Goal: Task Accomplishment & Management: Manage account settings

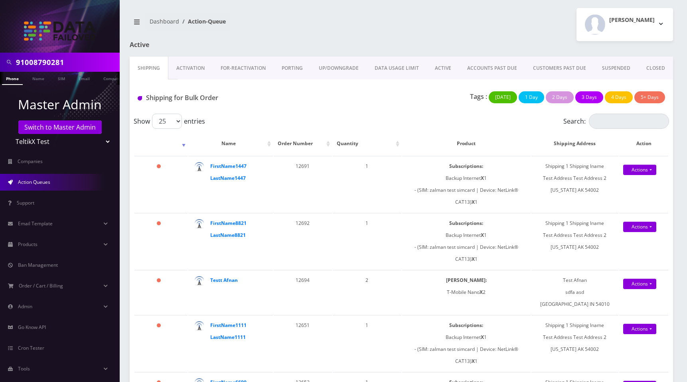
click at [196, 69] on link "Activation" at bounding box center [190, 68] width 44 height 23
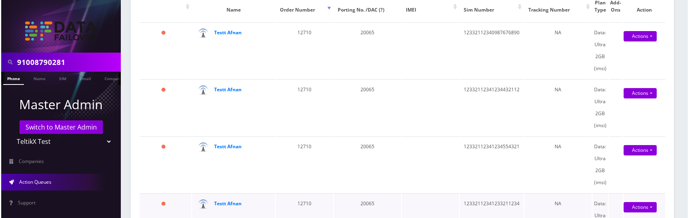
scroll to position [202, 0]
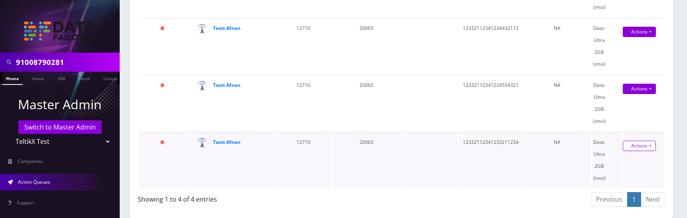
click at [636, 146] on link "Actions" at bounding box center [638, 146] width 33 height 10
click at [622, 160] on link "Activate" at bounding box center [640, 161] width 64 height 12
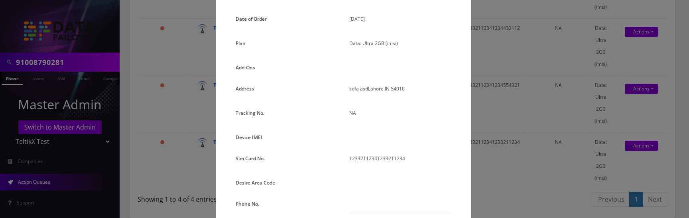
scroll to position [114, 0]
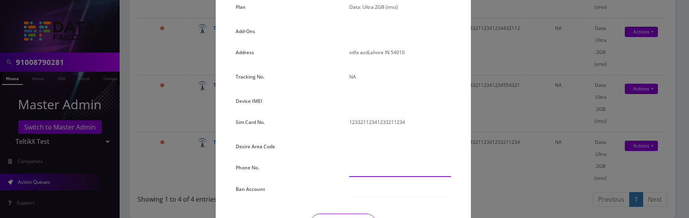
click at [363, 171] on input "text" at bounding box center [400, 169] width 102 height 15
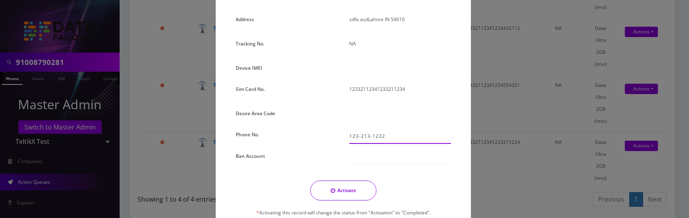
scroll to position [152, 0]
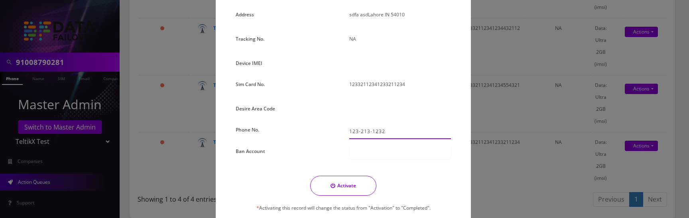
type input "123-213-1232"
click at [339, 187] on button "Activate" at bounding box center [343, 186] width 66 height 20
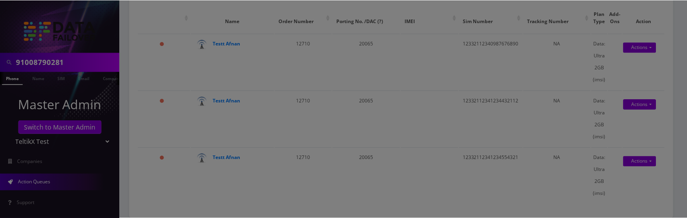
scroll to position [170, 0]
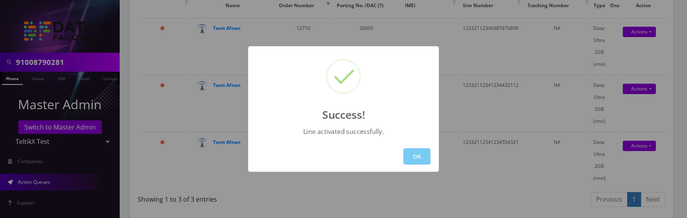
click at [425, 156] on button "OK" at bounding box center [416, 156] width 27 height 16
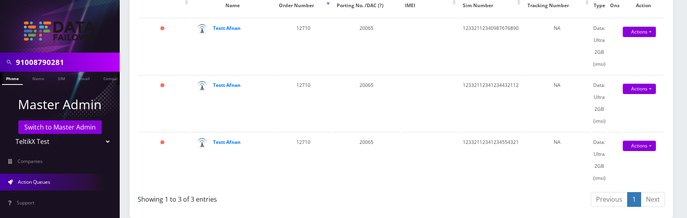
click at [362, 191] on div "Showing 1 to 3 of 3 entries" at bounding box center [267, 197] width 258 height 13
click at [635, 141] on link "Actions" at bounding box center [638, 146] width 33 height 10
click at [624, 155] on link "Activate" at bounding box center [640, 161] width 64 height 12
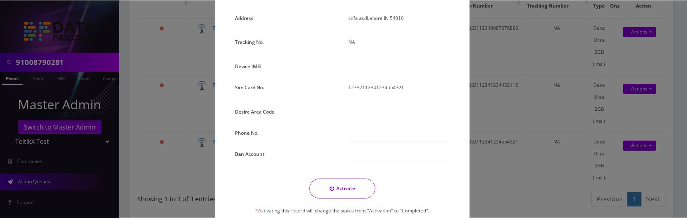
scroll to position [191, 0]
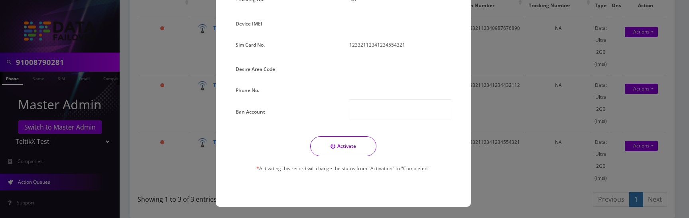
click at [352, 149] on button "Activate" at bounding box center [343, 146] width 66 height 20
type input "123-123-2132"
click at [351, 150] on button "Activate" at bounding box center [343, 146] width 66 height 20
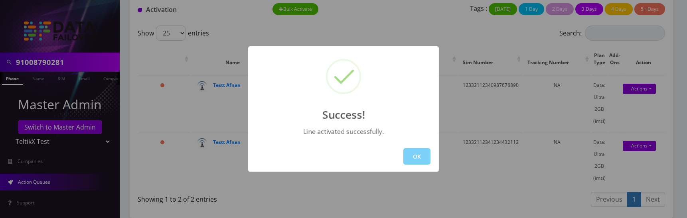
click at [409, 157] on button "OK" at bounding box center [416, 156] width 27 height 16
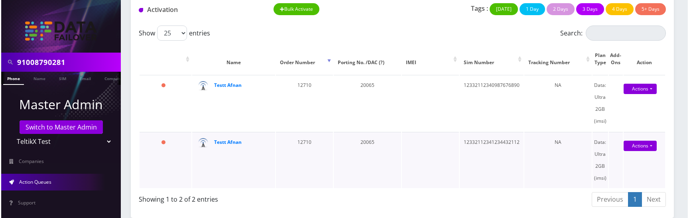
scroll to position [155, 0]
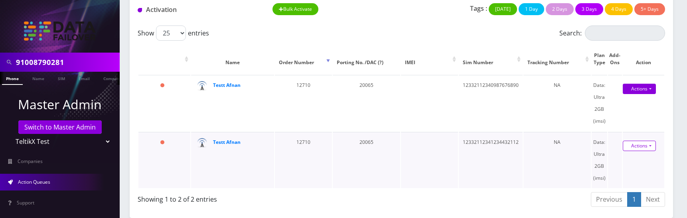
click at [632, 141] on link "Actions" at bounding box center [638, 146] width 33 height 10
click at [626, 155] on link "Activate" at bounding box center [640, 161] width 64 height 12
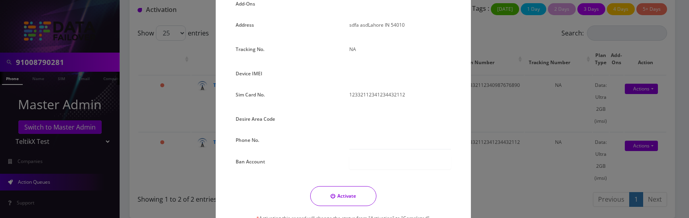
scroll to position [157, 0]
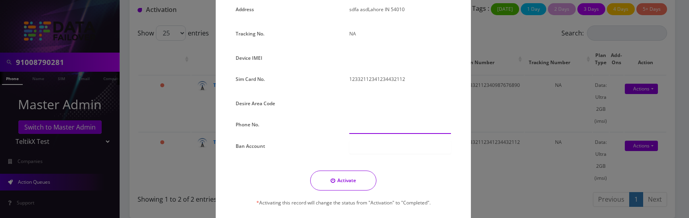
click at [364, 127] on input "text" at bounding box center [400, 126] width 102 height 15
type input "123-213-2131"
click at [331, 184] on button "Activate" at bounding box center [343, 181] width 66 height 20
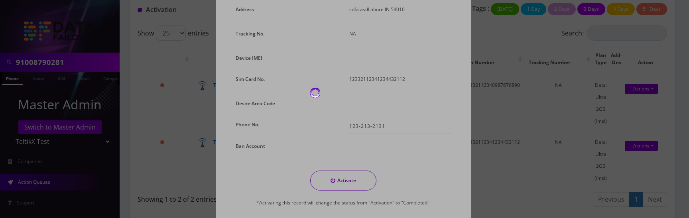
scroll to position [80, 0]
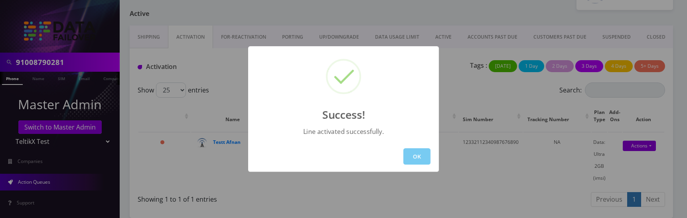
click at [418, 158] on button "OK" at bounding box center [416, 156] width 27 height 16
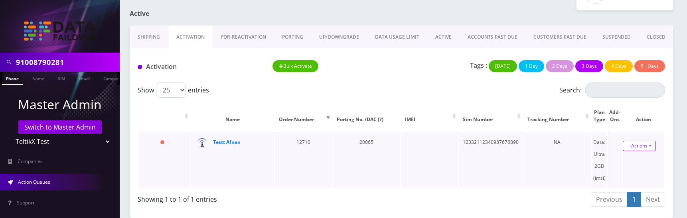
click at [649, 141] on link "Actions" at bounding box center [638, 146] width 33 height 10
click at [628, 155] on link "Activate" at bounding box center [640, 161] width 64 height 12
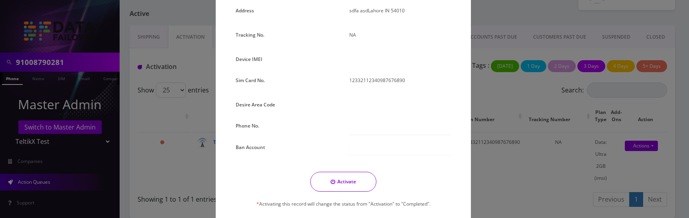
scroll to position [154, 0]
click at [372, 132] on input "text" at bounding box center [400, 129] width 102 height 15
type input "123-213-1231"
click at [346, 188] on button "Activate" at bounding box center [343, 183] width 66 height 20
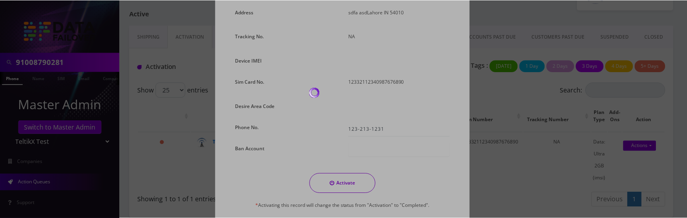
scroll to position [8, 0]
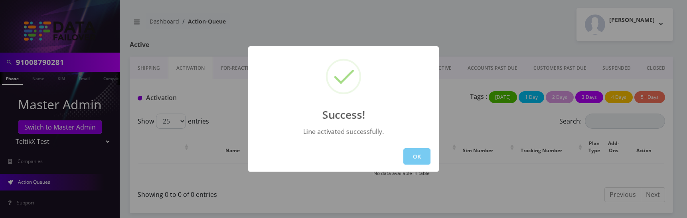
click at [422, 155] on button "OK" at bounding box center [416, 156] width 27 height 16
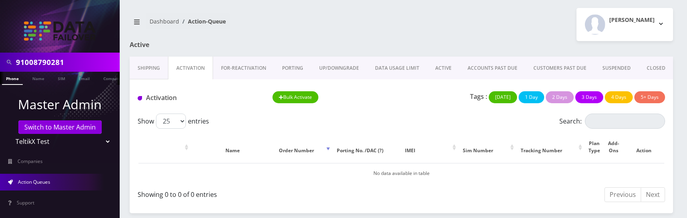
click at [442, 57] on link "ACTIVE" at bounding box center [443, 68] width 32 height 23
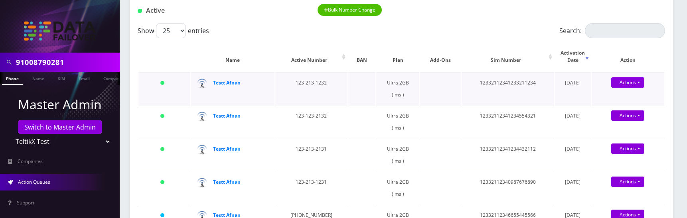
scroll to position [94, 0]
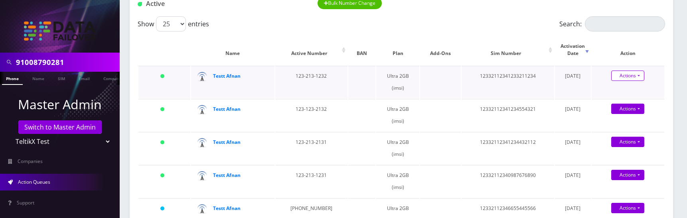
click at [634, 71] on link "Actions" at bounding box center [627, 76] width 33 height 10
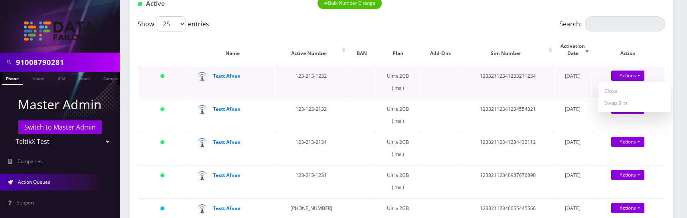
click at [618, 85] on link "Close" at bounding box center [634, 91] width 73 height 12
type input "[DATE]"
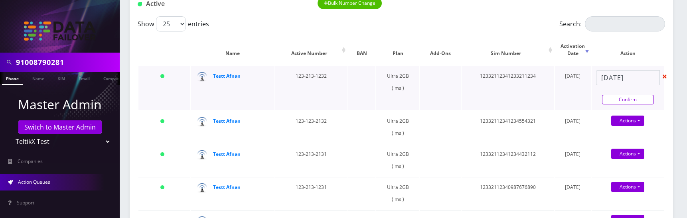
click at [616, 95] on link "Confirm" at bounding box center [628, 100] width 52 height 10
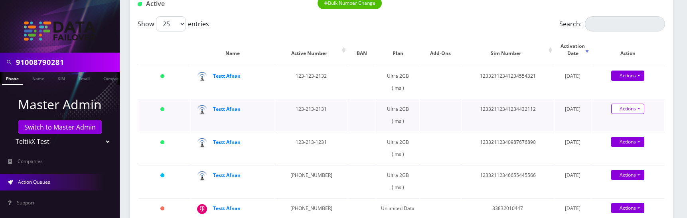
click at [634, 104] on link "Actions" at bounding box center [627, 109] width 33 height 10
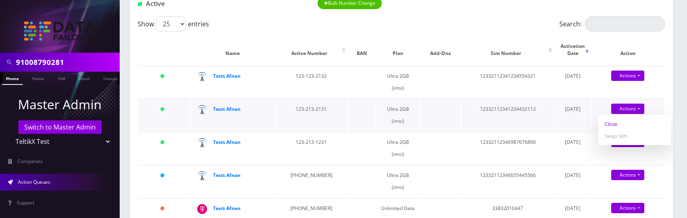
click at [617, 118] on link "Close" at bounding box center [634, 124] width 73 height 12
type input "[DATE]"
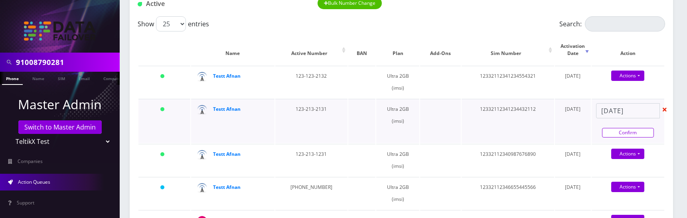
click at [626, 128] on link "Confirm" at bounding box center [628, 133] width 52 height 10
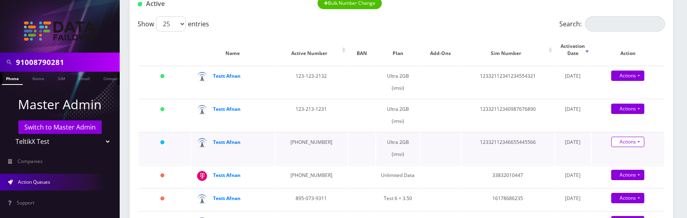
click at [635, 137] on link "Actions" at bounding box center [627, 142] width 33 height 10
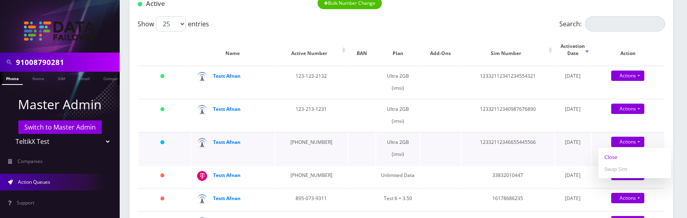
click at [611, 152] on link "Close" at bounding box center [634, 157] width 73 height 12
type input "[DATE]"
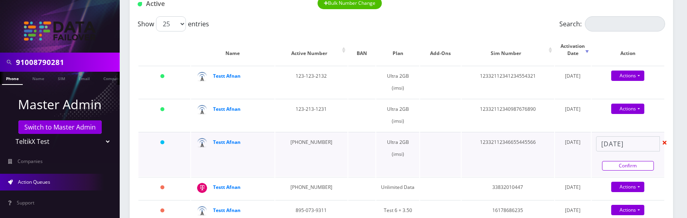
click at [620, 161] on link "Confirm" at bounding box center [628, 166] width 52 height 10
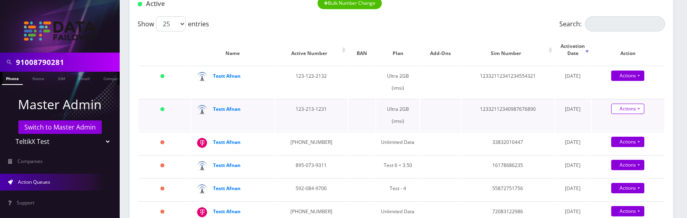
click at [630, 104] on link "Actions" at bounding box center [627, 109] width 33 height 10
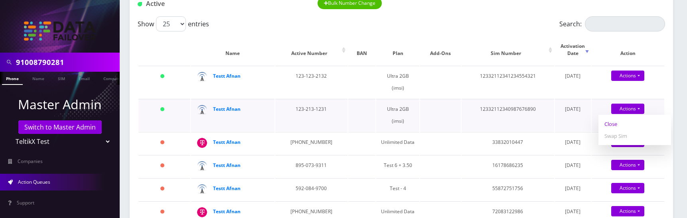
click at [618, 118] on link "Close" at bounding box center [634, 124] width 73 height 12
type input "[DATE]"
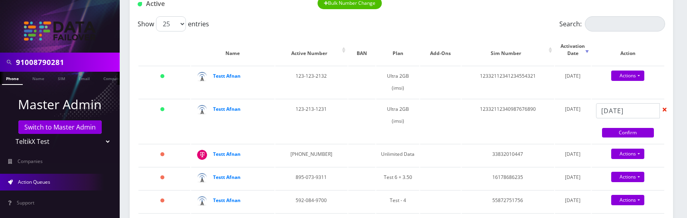
click at [616, 128] on link "Confirm" at bounding box center [628, 133] width 52 height 10
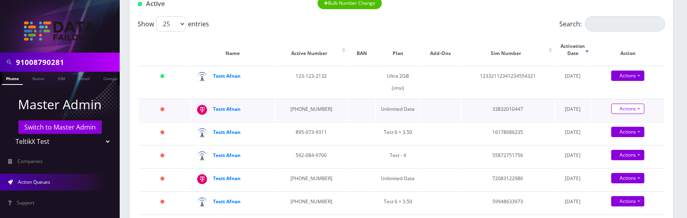
click at [630, 104] on link "Actions" at bounding box center [627, 109] width 33 height 10
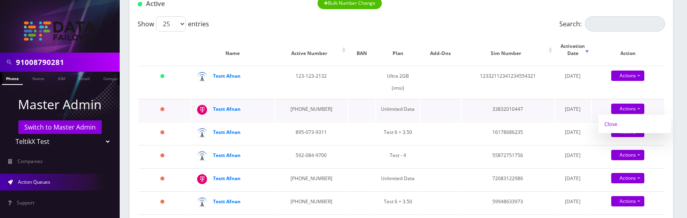
click at [606, 121] on link "Close" at bounding box center [634, 124] width 73 height 12
type input "[DATE]"
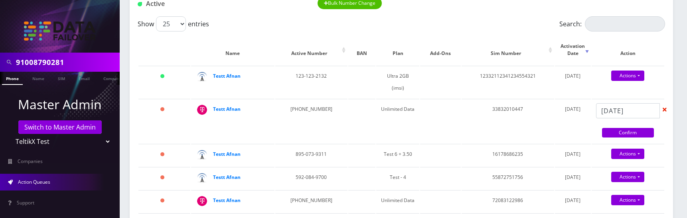
click at [618, 128] on link "Confirm" at bounding box center [628, 133] width 52 height 10
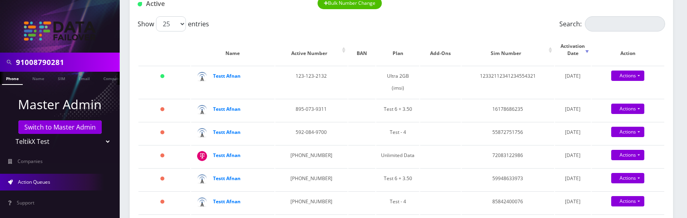
drag, startPoint x: 511, startPoint y: 11, endPoint x: 510, endPoint y: 0, distance: 10.4
click at [511, 10] on div "Active Bulk Number Change" at bounding box center [401, 0] width 543 height 31
click at [476, 18] on div "Show 25 50 100 250 500 1000 entries" at bounding box center [335, 23] width 395 height 15
